Goal: Task Accomplishment & Management: Use online tool/utility

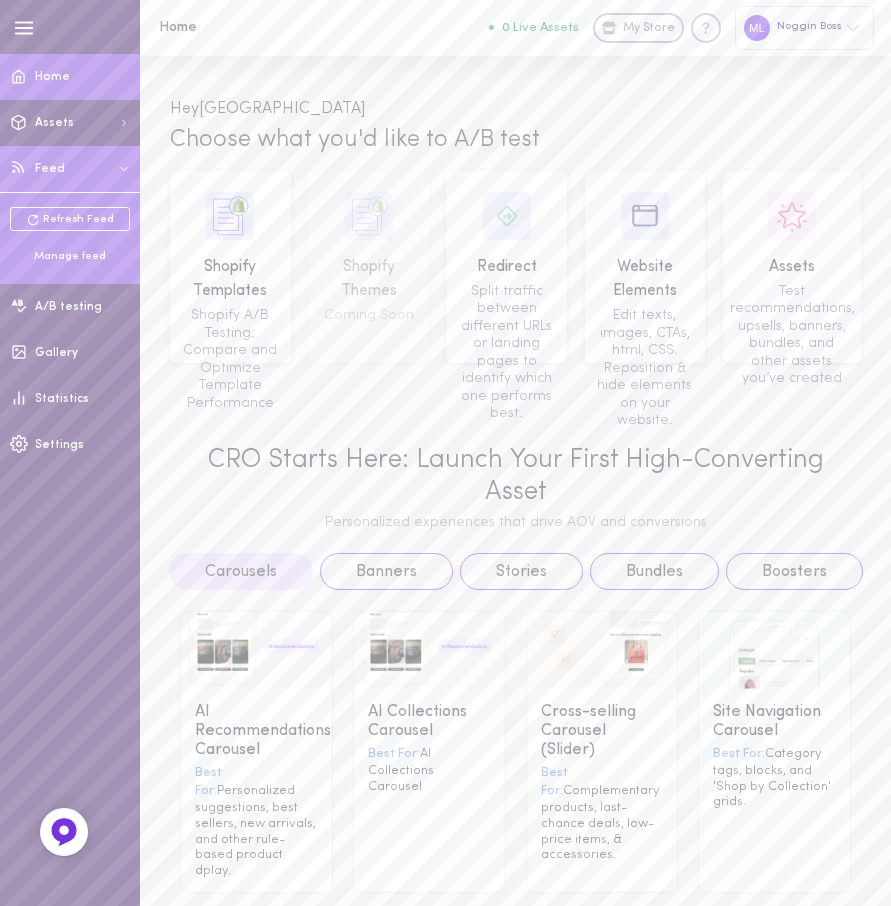
click at [65, 253] on div "Manage feed" at bounding box center [70, 257] width 120 height 16
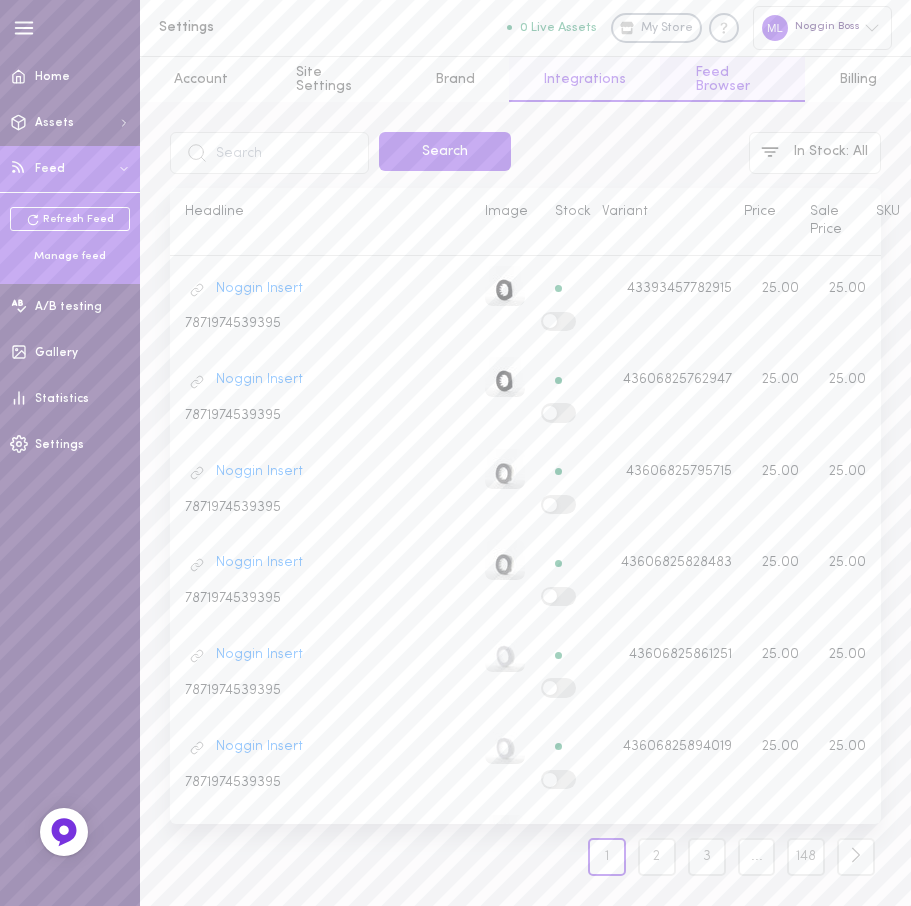
click at [571, 77] on link "Integrations" at bounding box center [584, 79] width 151 height 45
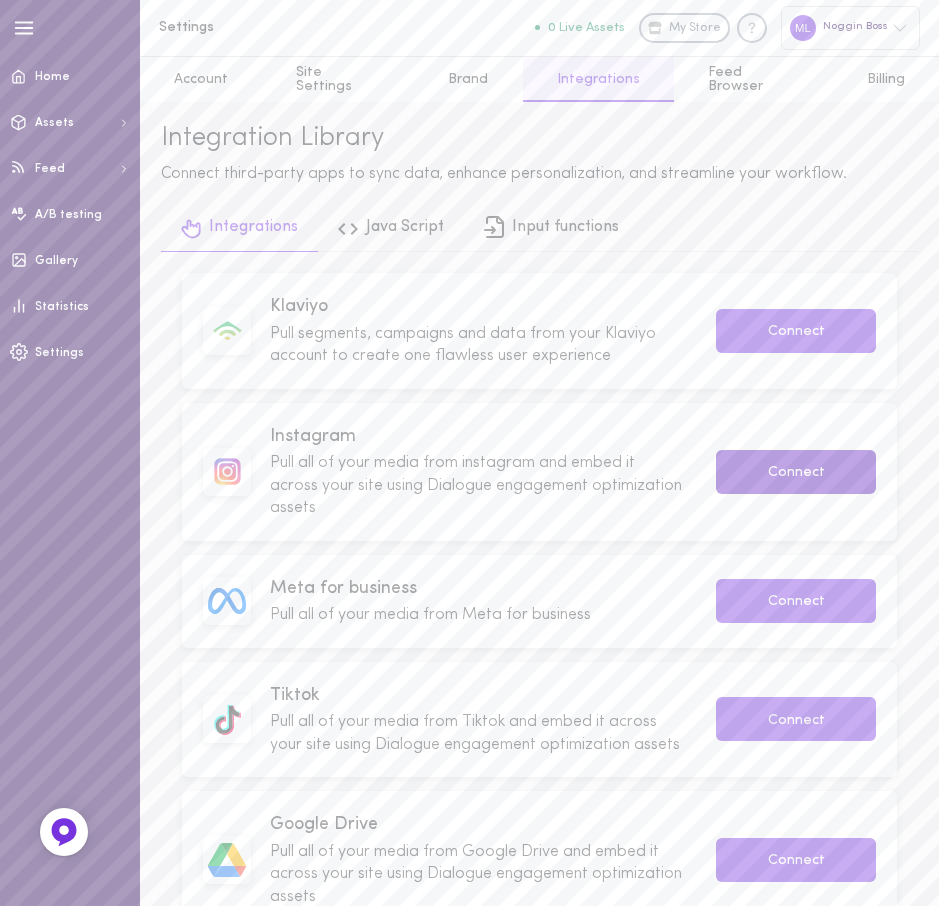
click at [743, 476] on button "Connect" at bounding box center [796, 472] width 160 height 44
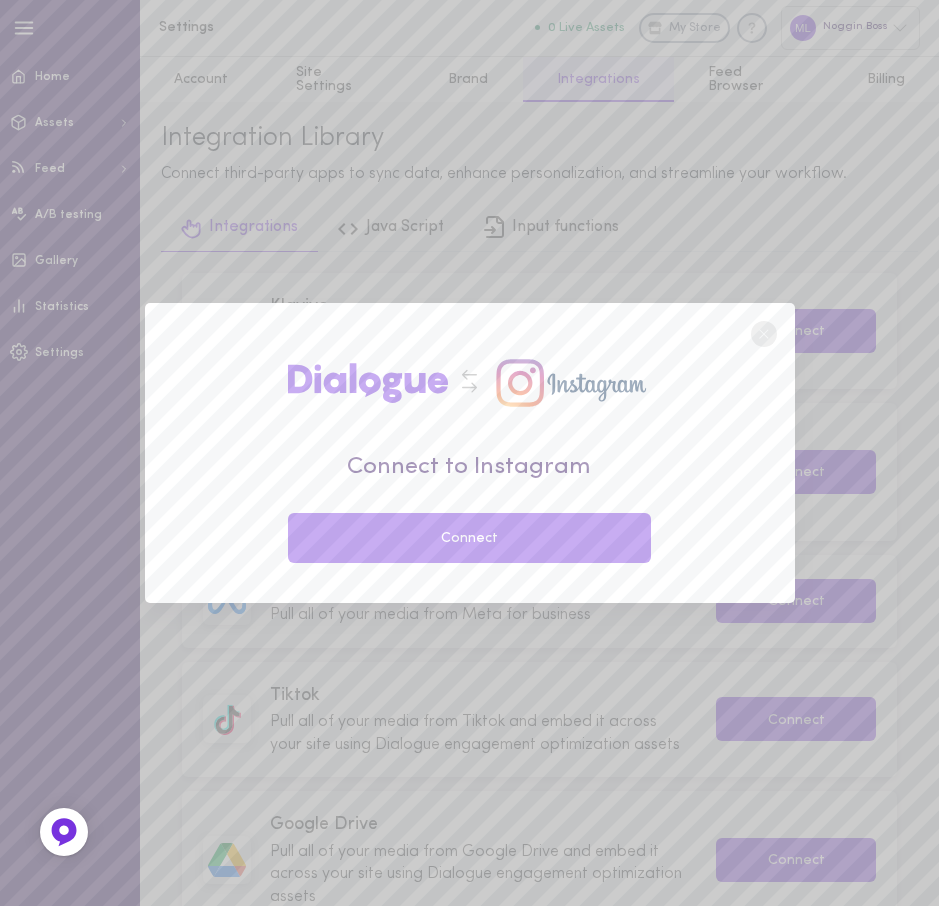
click at [558, 547] on button "Connect" at bounding box center [470, 538] width 364 height 50
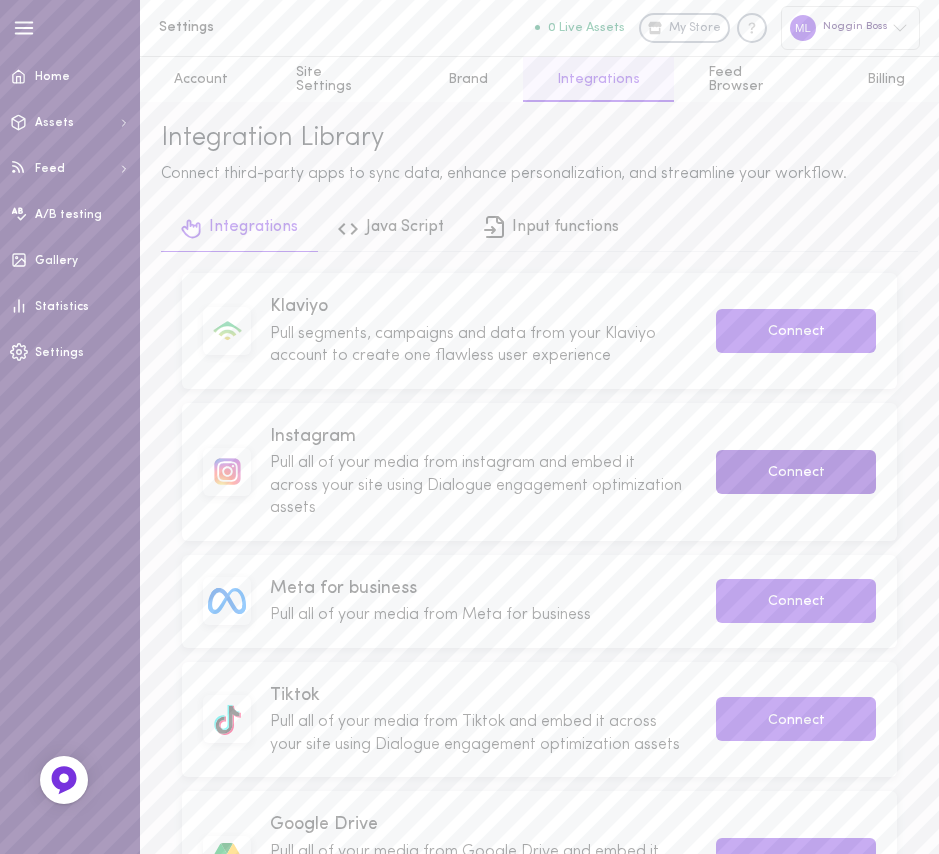
click at [765, 475] on button "Connect" at bounding box center [796, 472] width 160 height 44
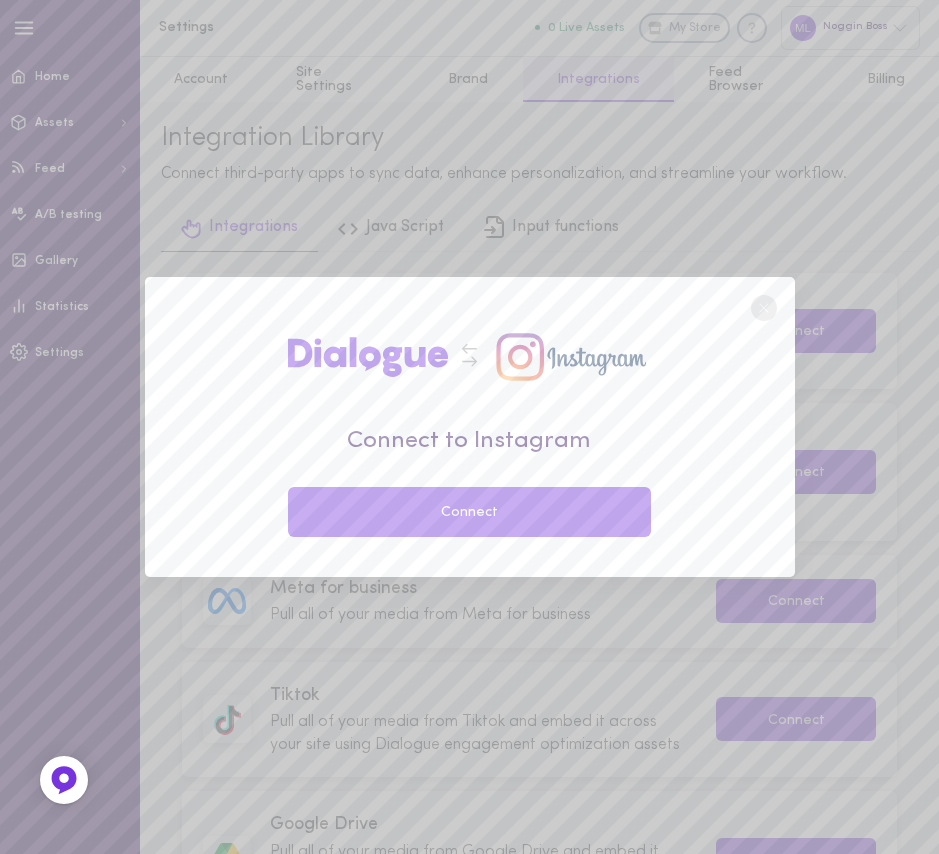
click at [496, 520] on button "Connect" at bounding box center [470, 512] width 364 height 50
